Goal: Information Seeking & Learning: Learn about a topic

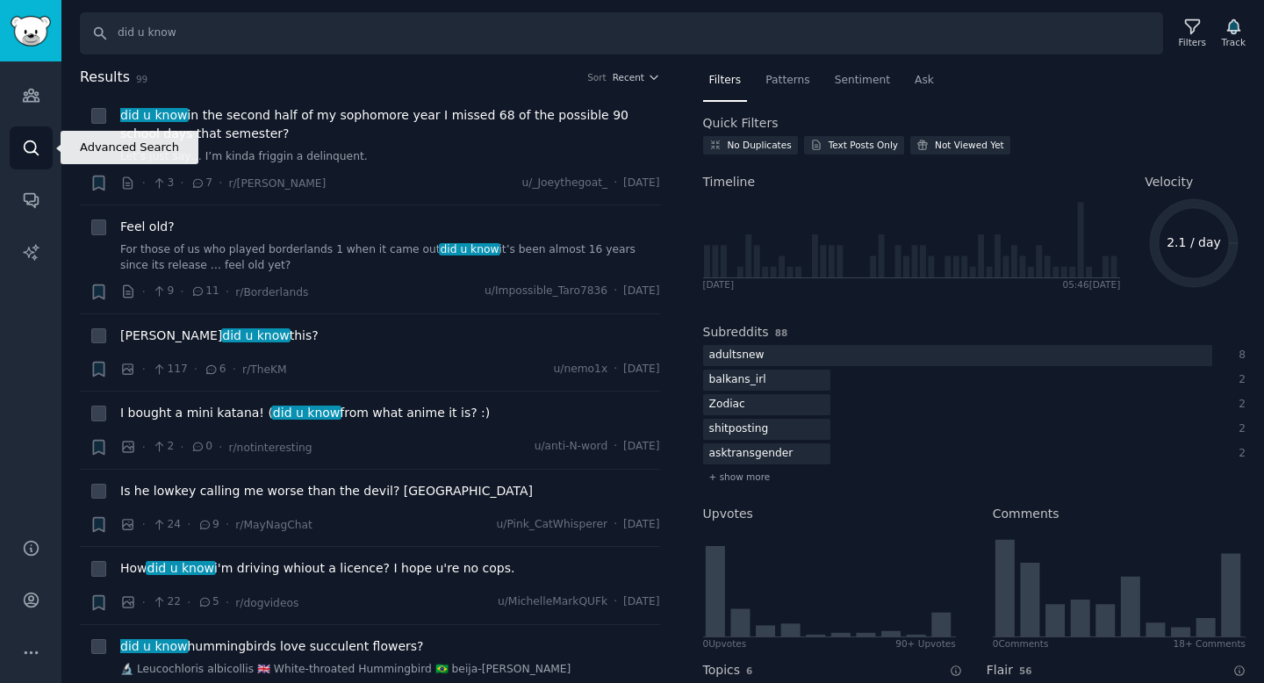
click at [17, 149] on link "Search" at bounding box center [31, 147] width 43 height 43
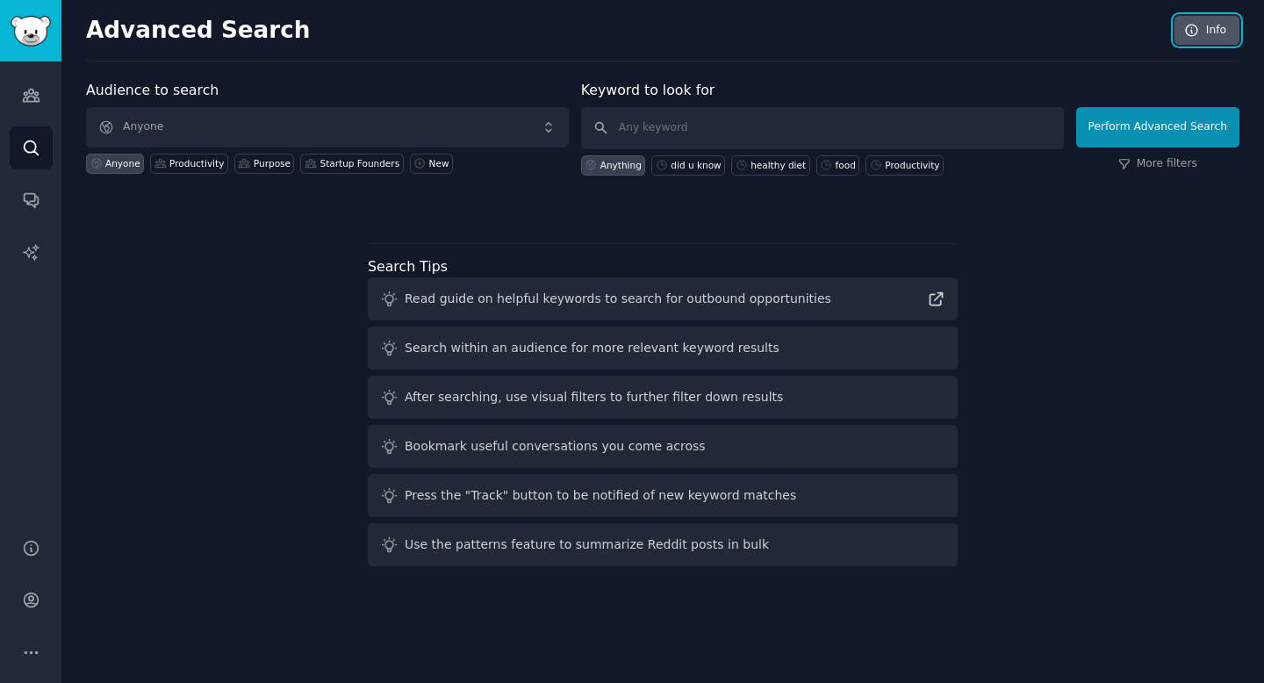
click at [1037, 25] on link "Info" at bounding box center [1207, 31] width 65 height 30
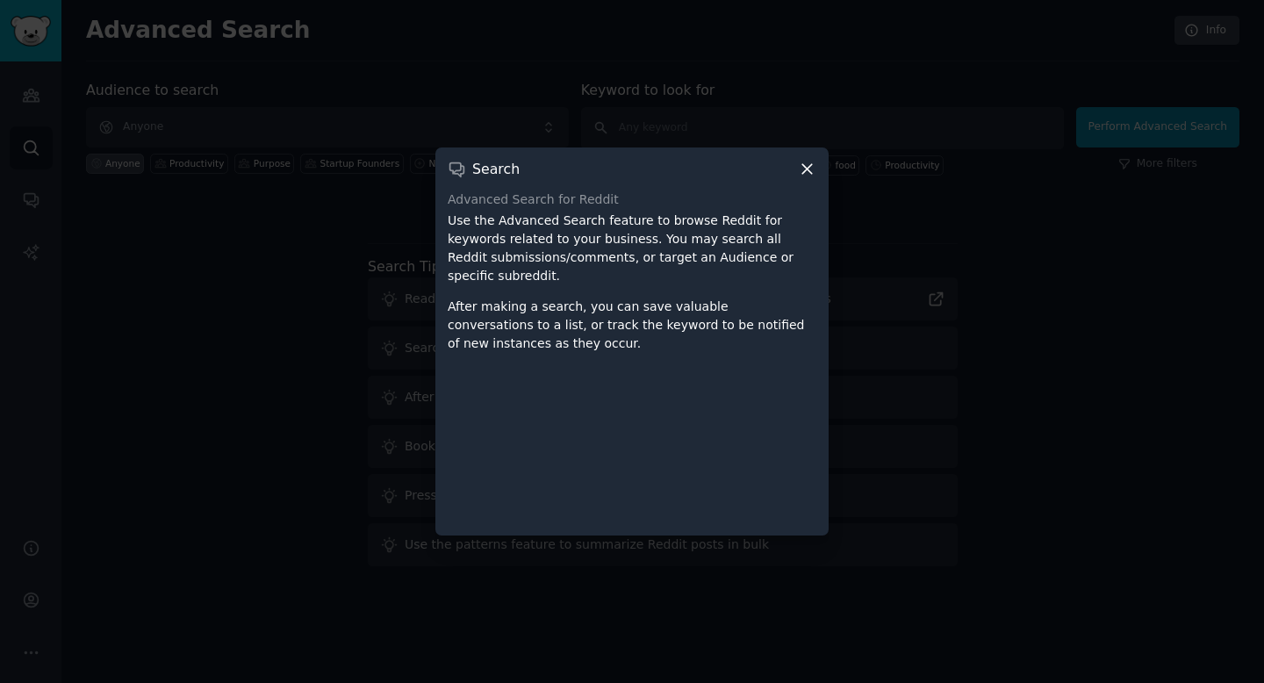
click at [809, 173] on icon at bounding box center [807, 169] width 18 height 18
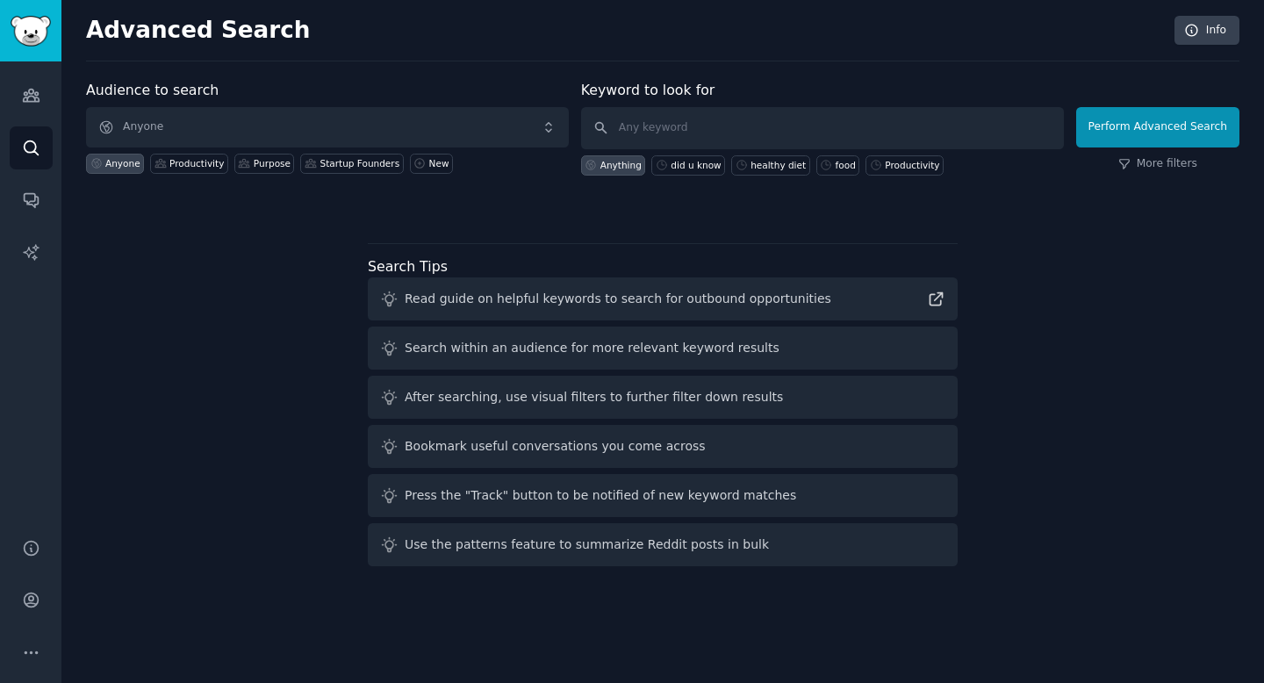
click at [609, 163] on div "Anything" at bounding box center [620, 165] width 41 height 12
click at [607, 164] on div "Anything" at bounding box center [620, 165] width 41 height 12
click at [607, 166] on div "Anything" at bounding box center [620, 165] width 41 height 12
click at [109, 167] on div "Anyone" at bounding box center [122, 163] width 35 height 12
click at [35, 151] on icon "Sidebar" at bounding box center [31, 147] width 14 height 14
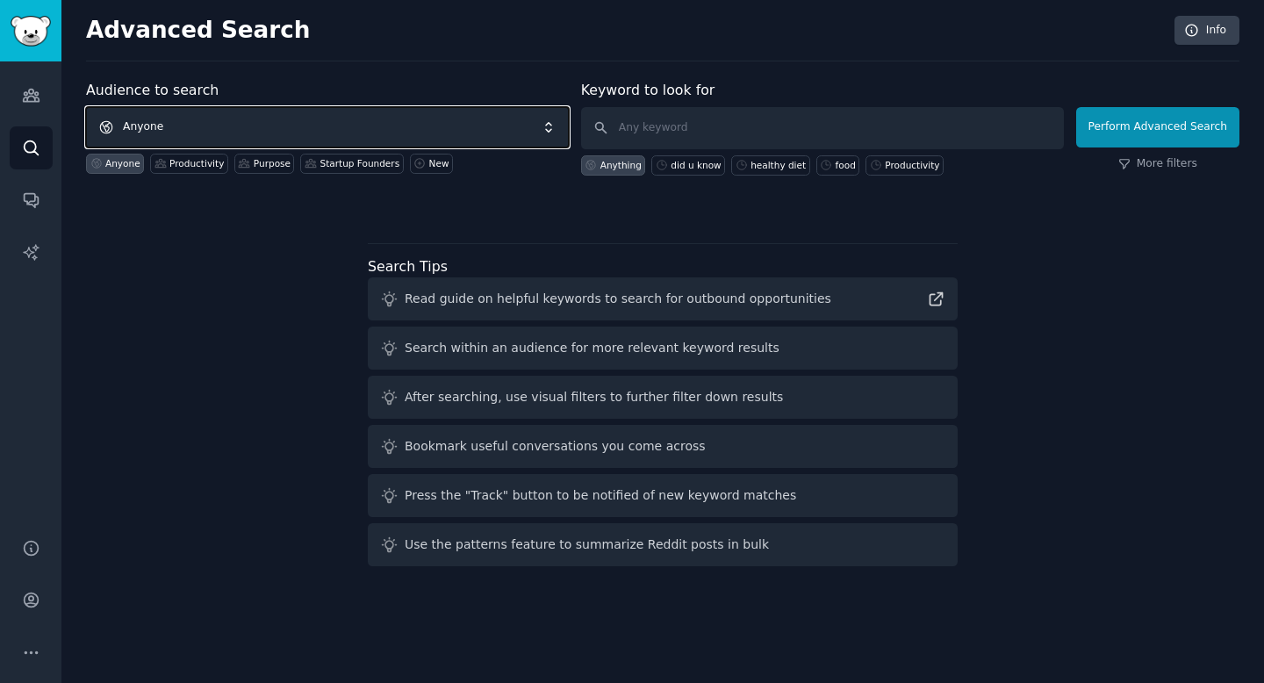
click at [320, 124] on span "Anyone" at bounding box center [327, 127] width 483 height 40
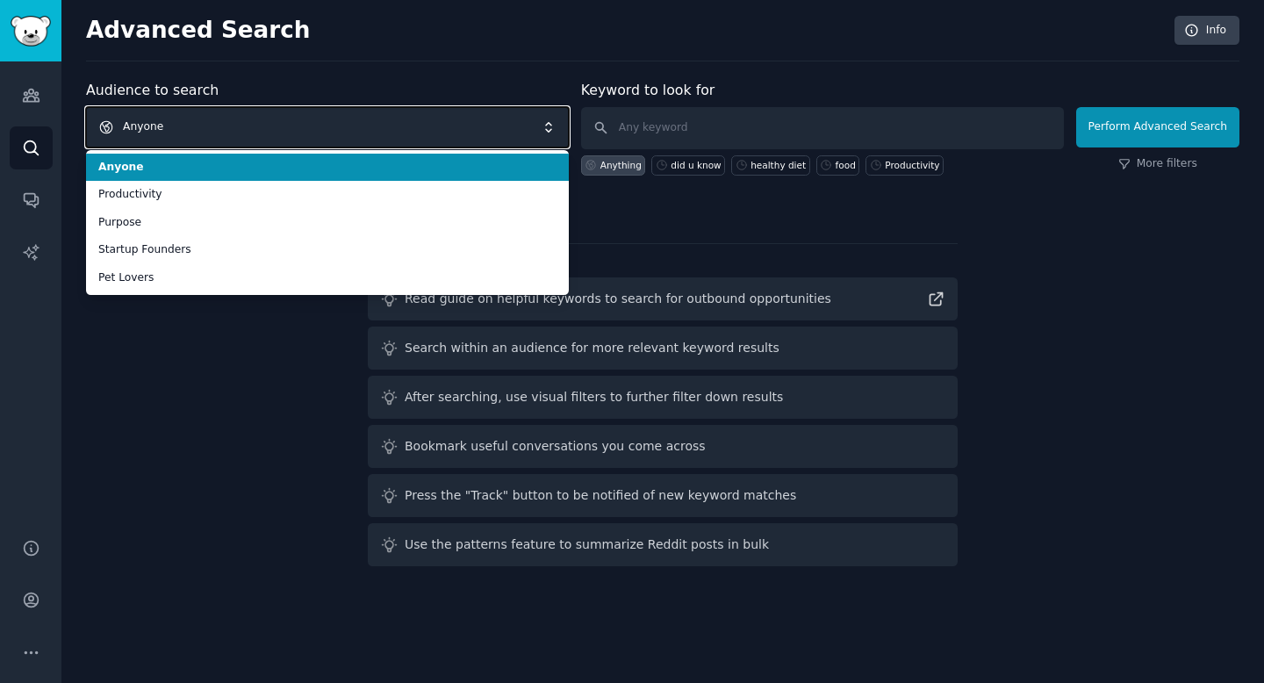
click at [327, 123] on span "Anyone" at bounding box center [327, 127] width 483 height 40
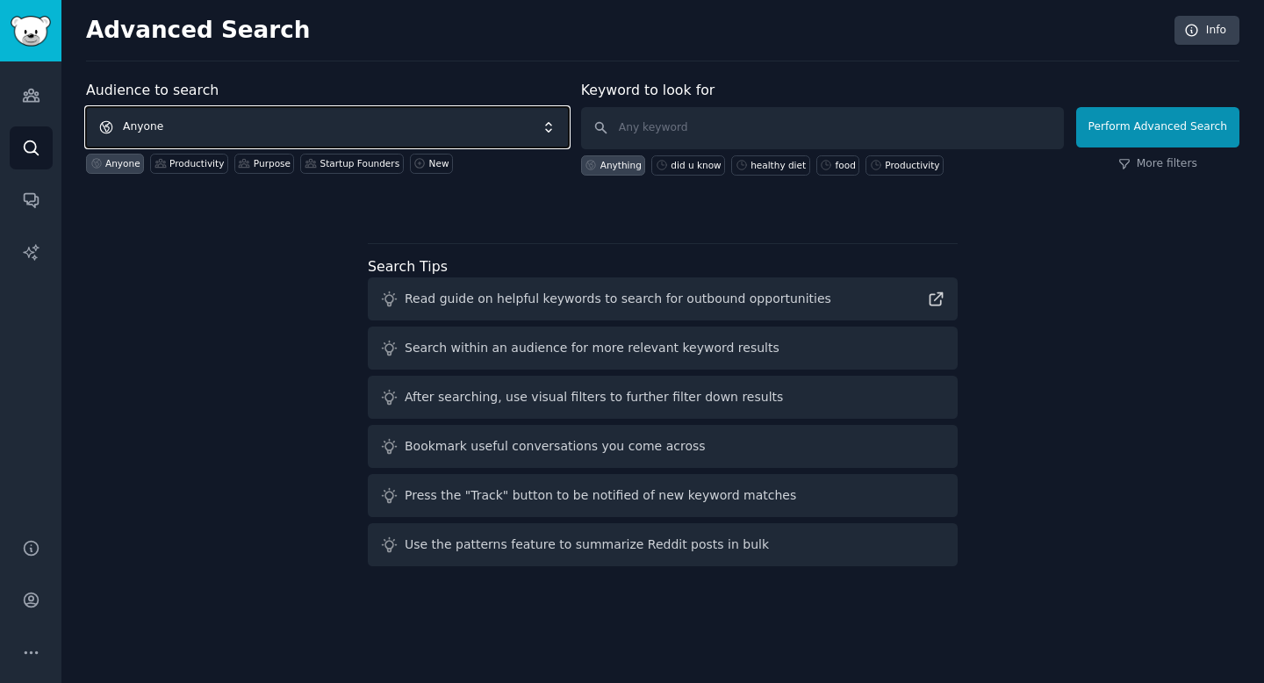
click at [327, 123] on span "Anyone" at bounding box center [327, 127] width 483 height 40
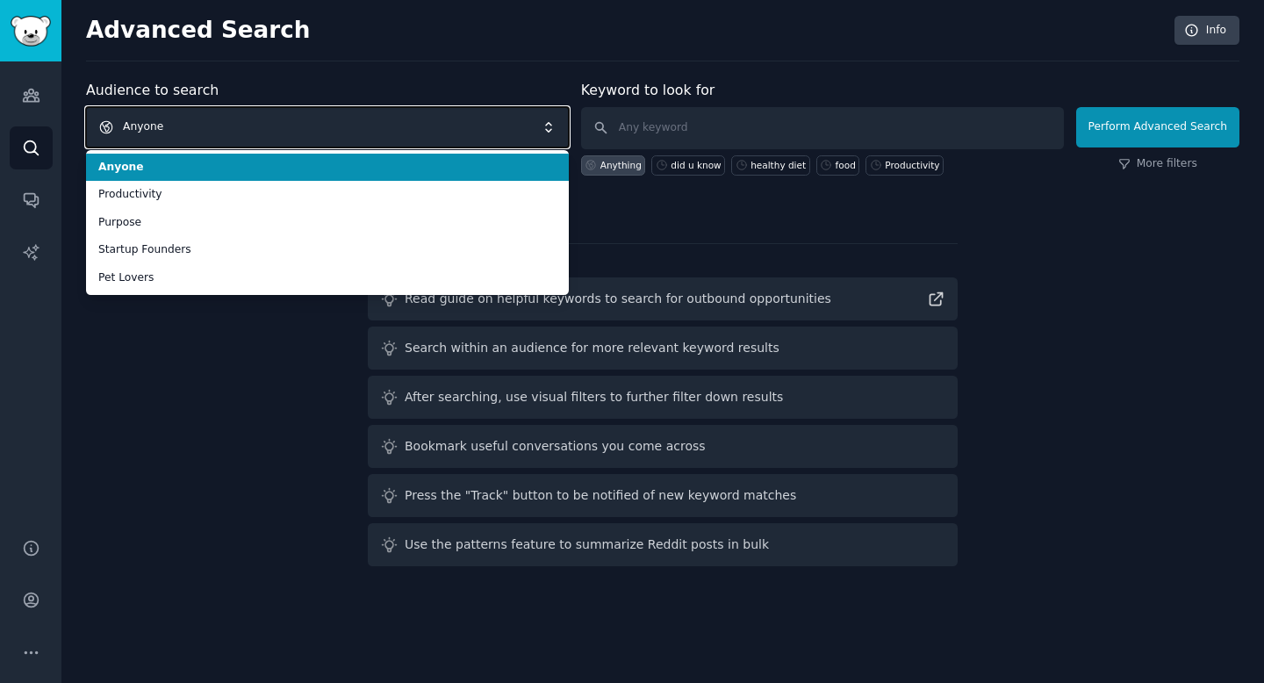
click at [327, 124] on span "Anyone" at bounding box center [327, 127] width 483 height 40
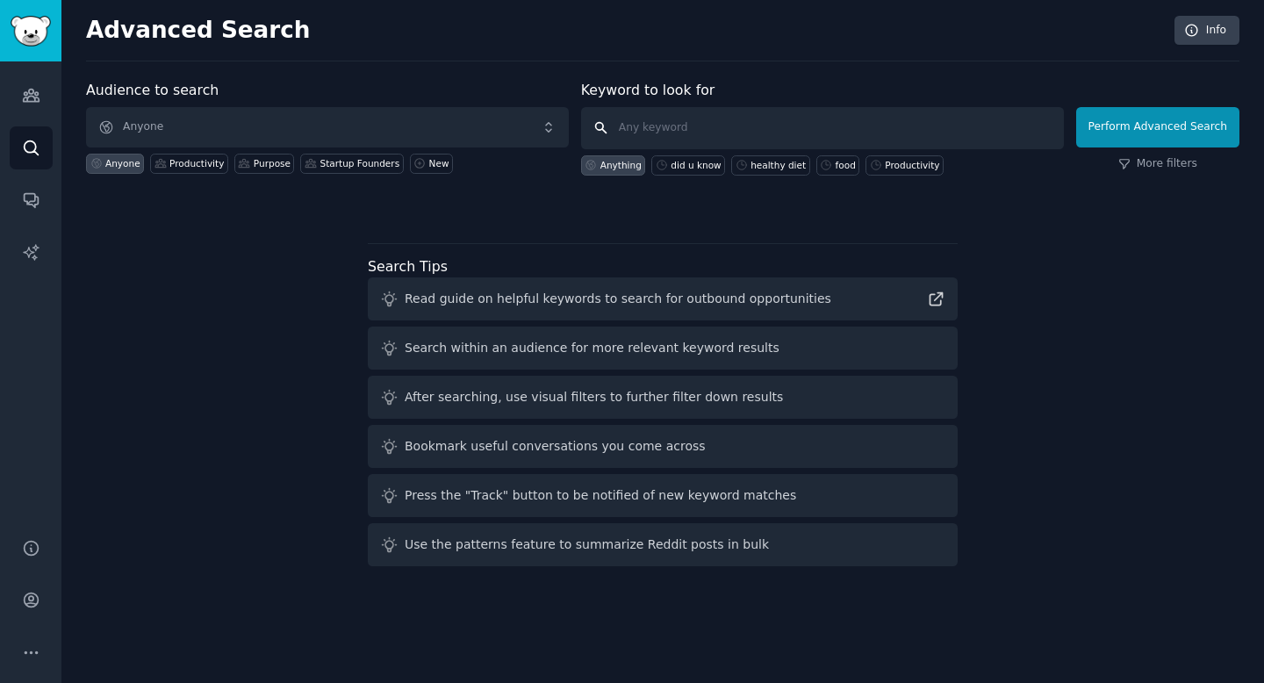
click at [700, 120] on input "text" at bounding box center [822, 128] width 483 height 42
click at [30, 97] on icon "Sidebar" at bounding box center [31, 95] width 18 height 18
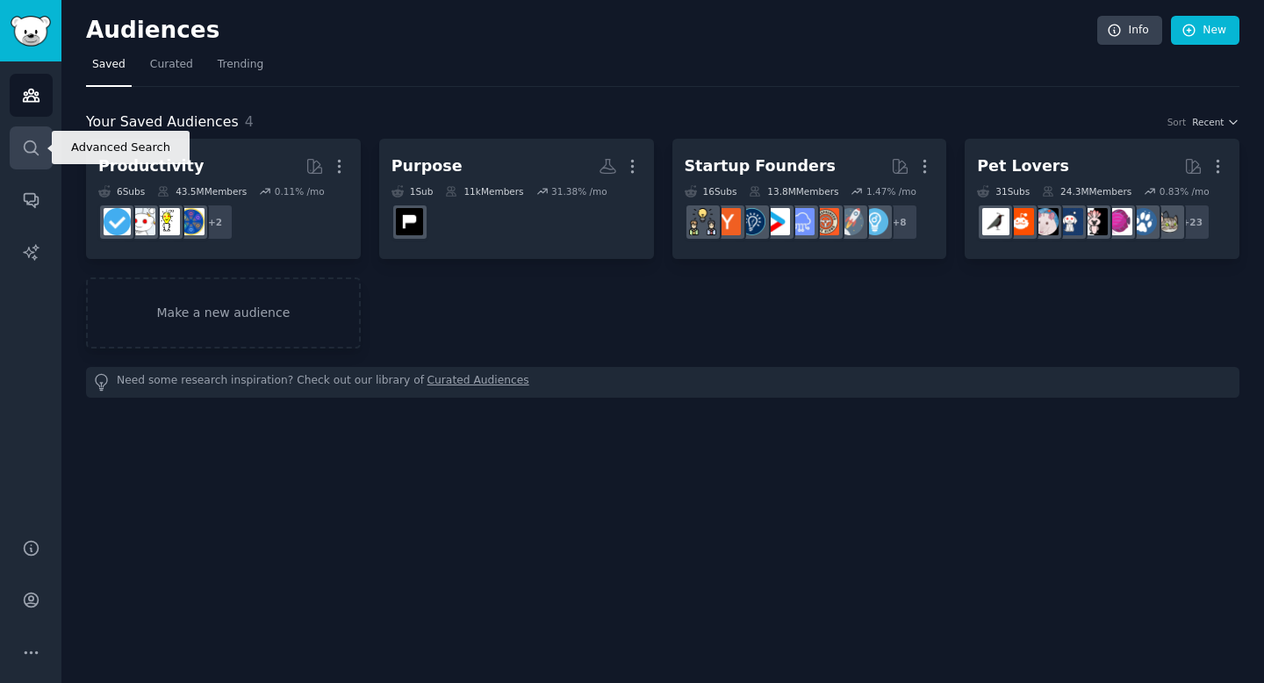
click at [34, 146] on icon "Sidebar" at bounding box center [31, 147] width 14 height 14
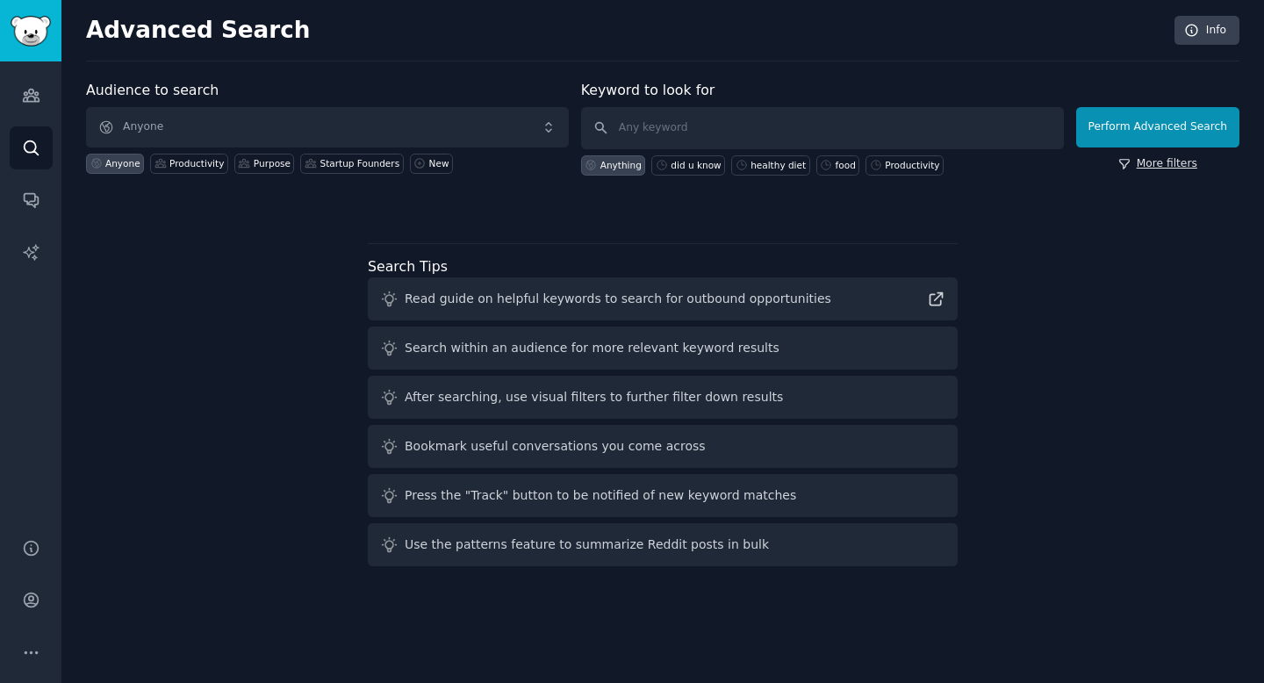
click at [1037, 170] on link "More filters" at bounding box center [1157, 164] width 79 height 16
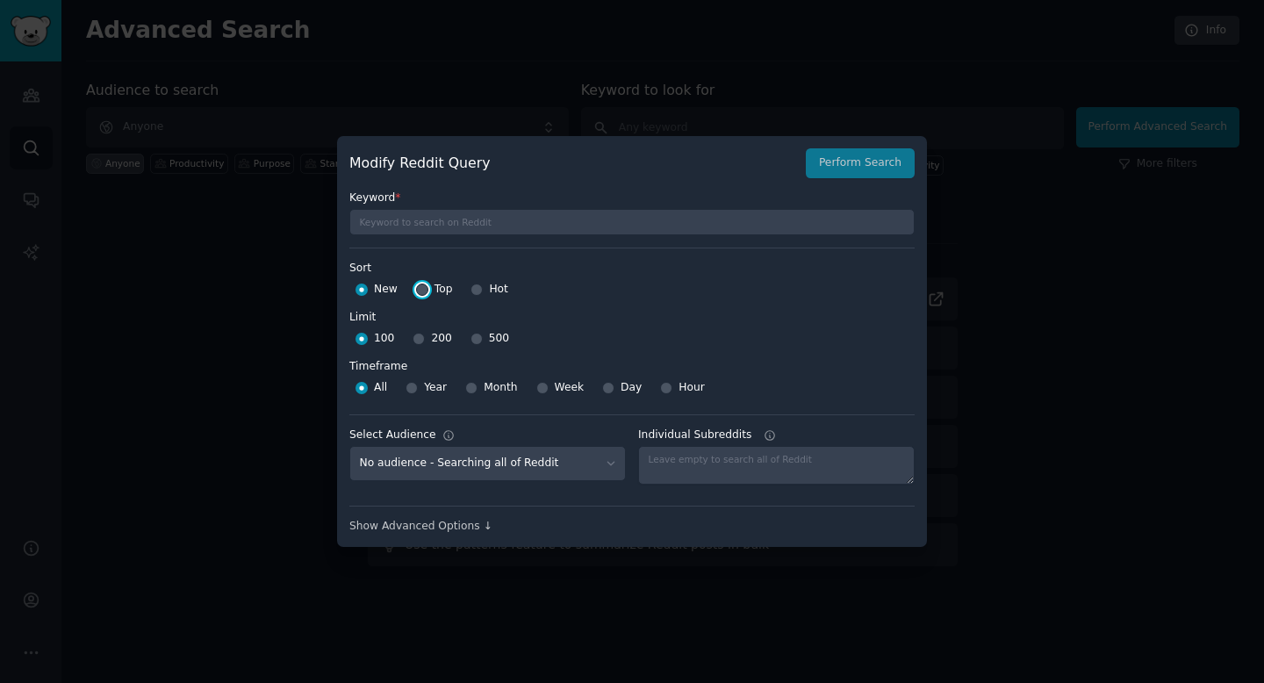
click at [423, 291] on input "Top" at bounding box center [422, 290] width 12 height 12
radio input "true"
click at [548, 116] on div at bounding box center [632, 341] width 1264 height 683
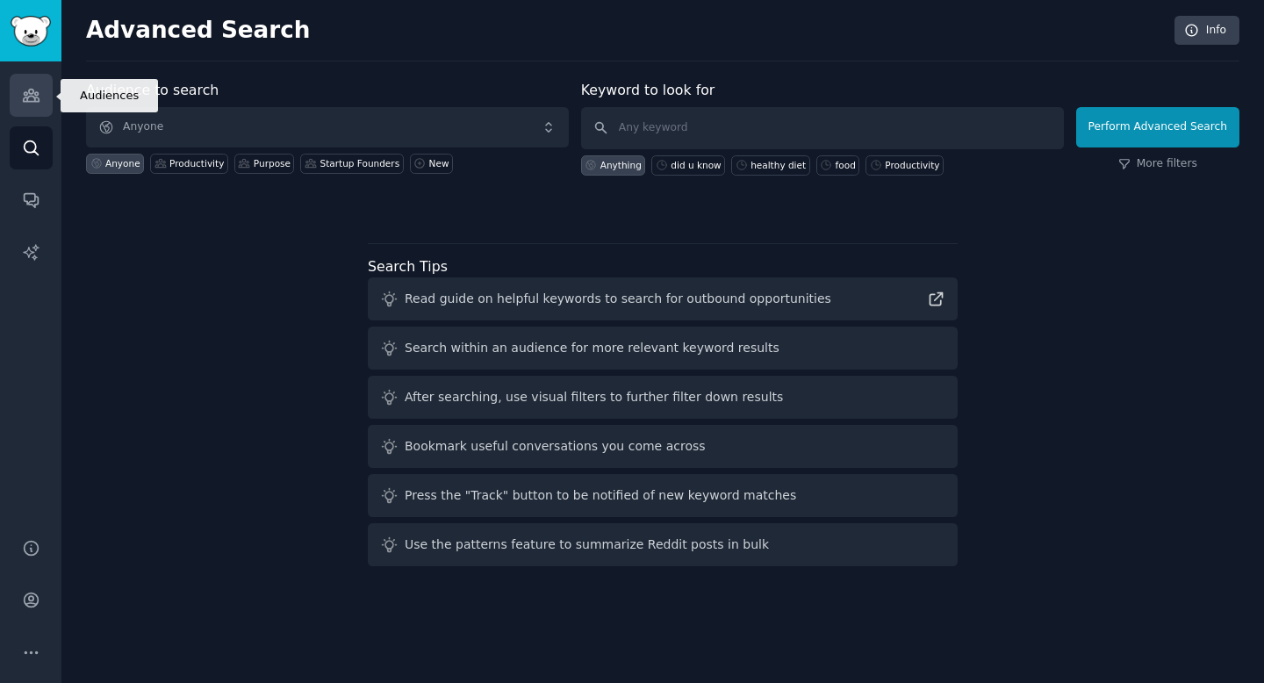
click at [33, 93] on icon "Sidebar" at bounding box center [31, 95] width 18 height 18
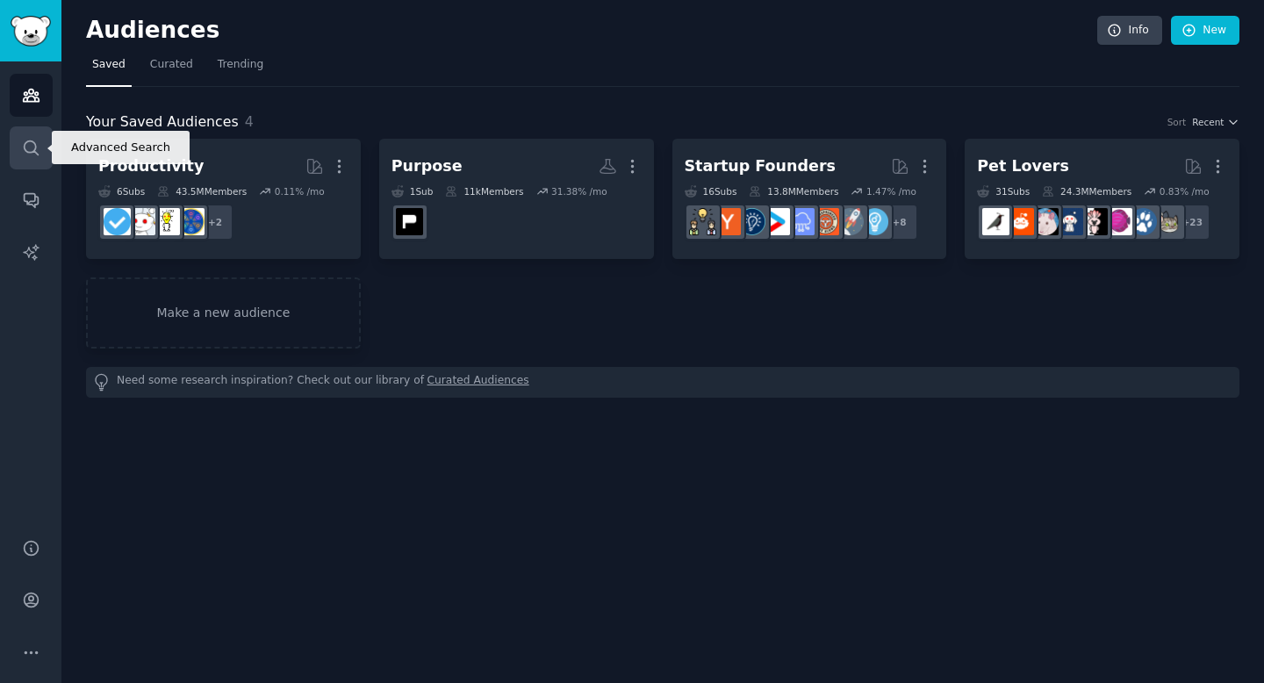
click at [32, 145] on icon "Sidebar" at bounding box center [31, 148] width 18 height 18
